Goal: Task Accomplishment & Management: Manage account settings

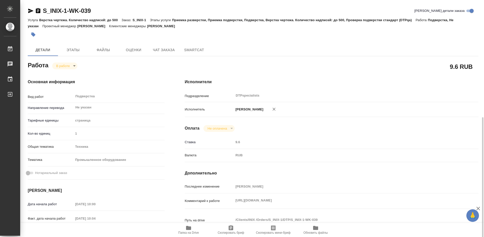
scroll to position [76, 0]
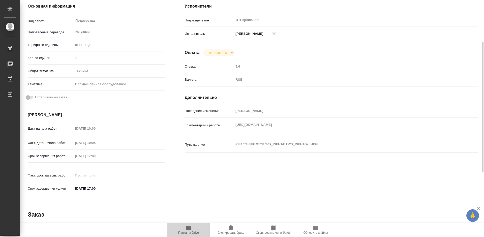
click at [186, 230] on icon "button" at bounding box center [189, 228] width 6 height 6
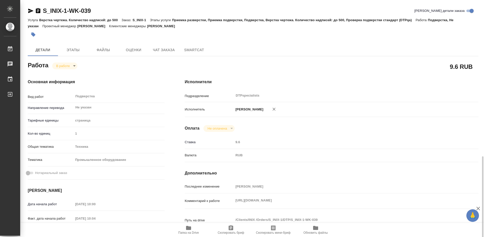
scroll to position [101, 0]
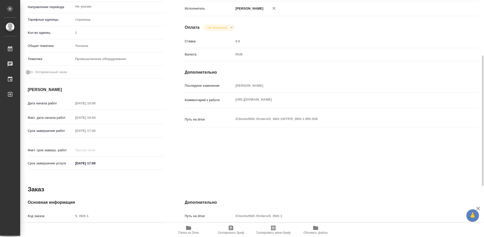
click at [187, 230] on icon "button" at bounding box center [189, 228] width 6 height 6
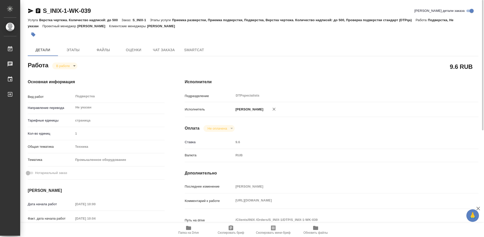
click at [63, 64] on body "🙏 .cls-1 fill:#fff; AWATERA Работы 0 Чаты График Выйти S_INIX-1-WK-039 Кратко д…" at bounding box center [242, 118] width 484 height 237
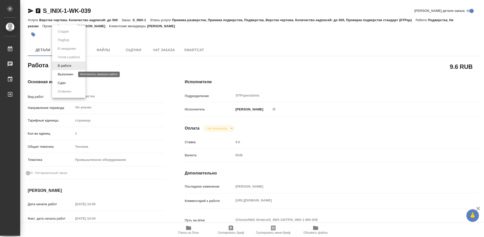
drag, startPoint x: 64, startPoint y: 70, endPoint x: 66, endPoint y: 75, distance: 5.0
click at [66, 75] on ul "Создан Подбор В ожидании Готов к работе В работе Выполнен Сдан Отменен" at bounding box center [68, 61] width 33 height 73
click at [66, 75] on button "Выполнен" at bounding box center [65, 75] width 18 height 6
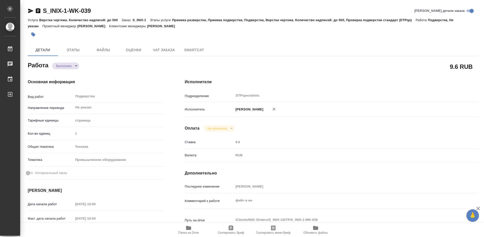
type textarea "x"
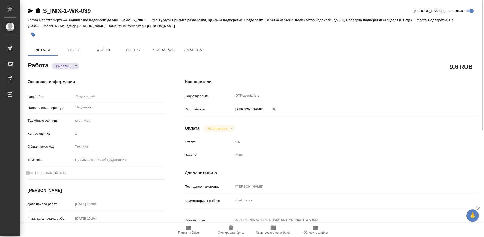
type textarea "x"
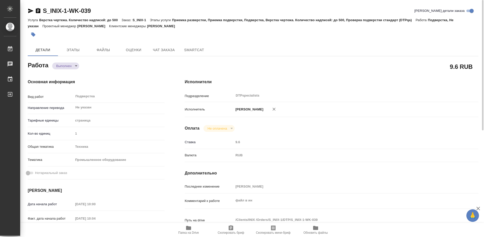
type textarea "x"
